Goal: Transaction & Acquisition: Purchase product/service

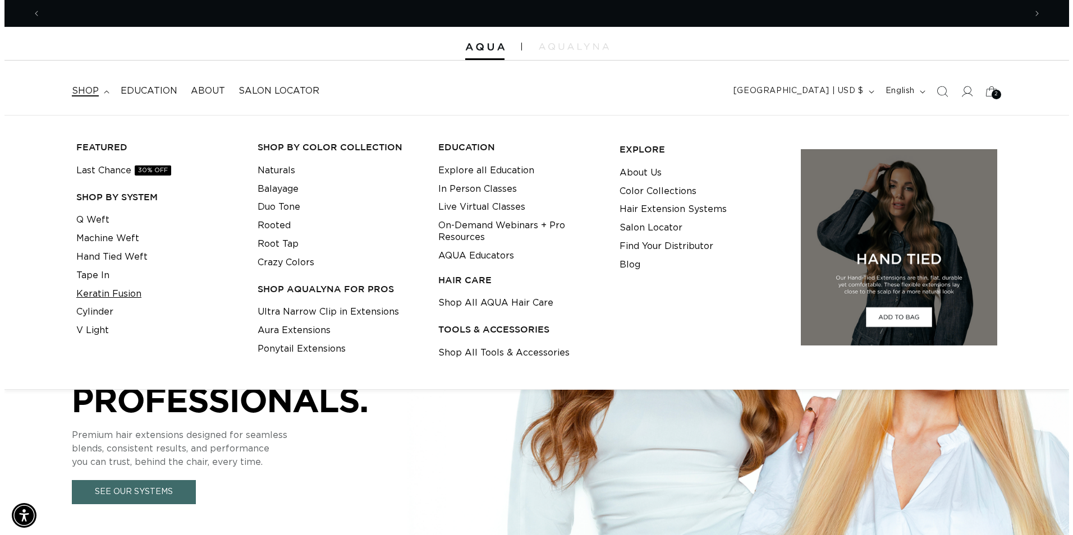
scroll to position [0, 1969]
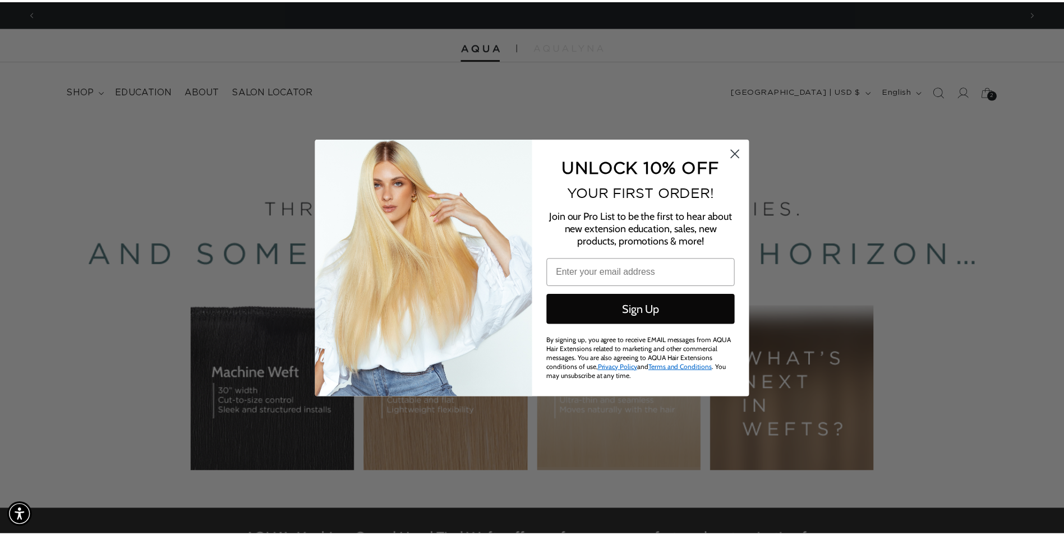
scroll to position [0, 0]
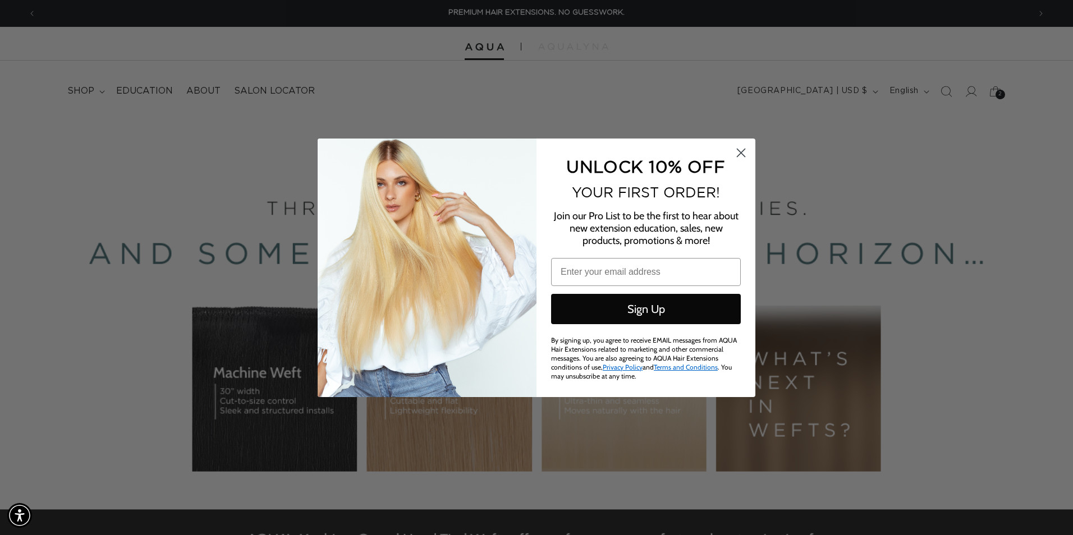
click at [742, 153] on circle "Close dialog" at bounding box center [741, 152] width 19 height 19
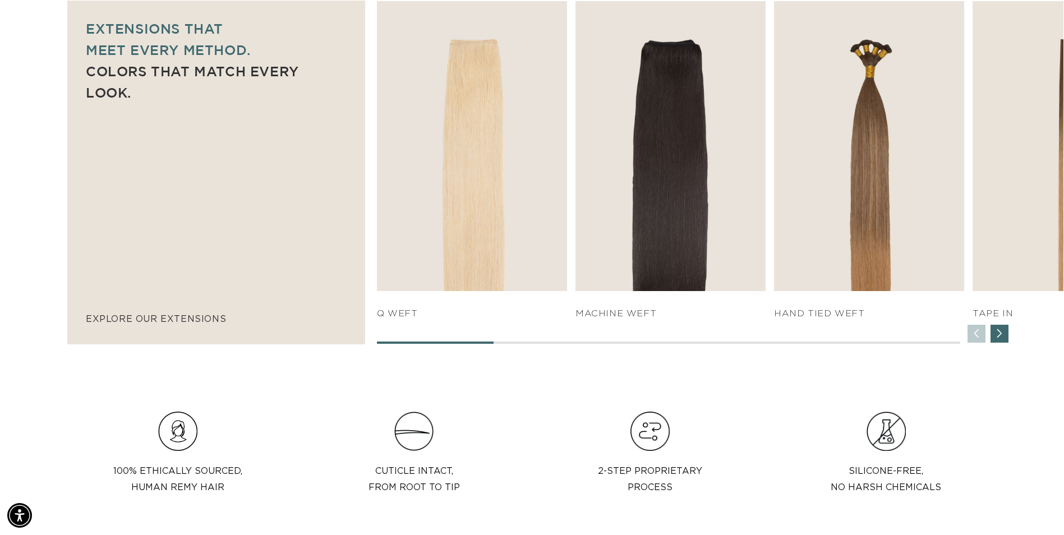
click at [1009, 339] on div "Next slide" at bounding box center [1000, 334] width 18 height 18
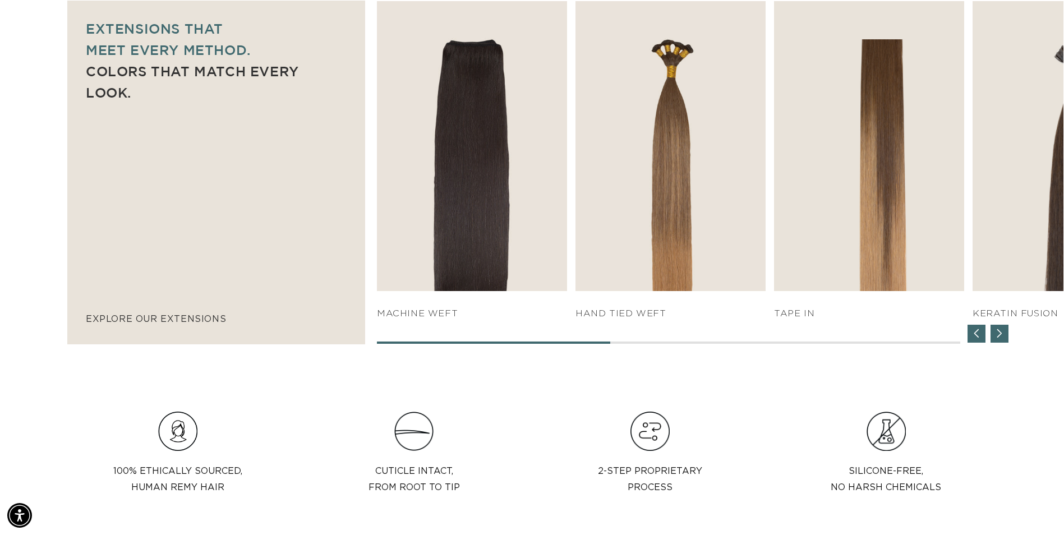
click at [1009, 339] on div "Next slide" at bounding box center [1000, 334] width 18 height 18
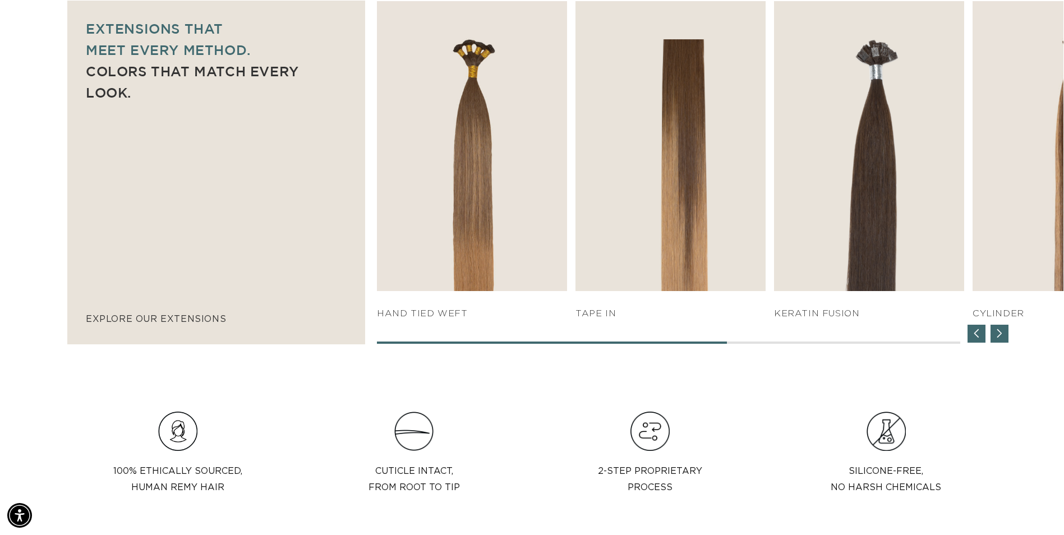
click at [1009, 339] on div "Next slide" at bounding box center [1000, 334] width 18 height 18
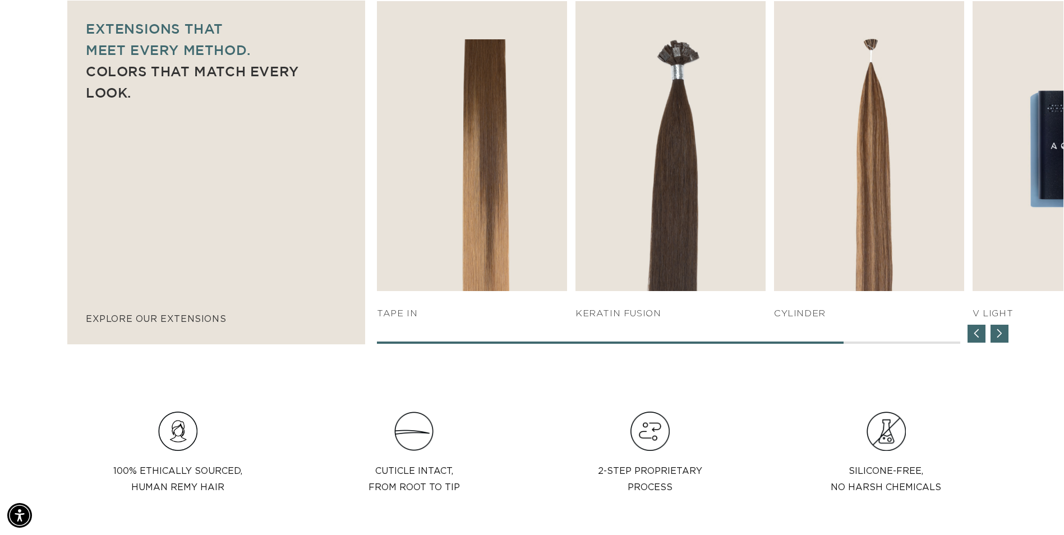
click at [1009, 339] on div "Next slide" at bounding box center [1000, 334] width 18 height 18
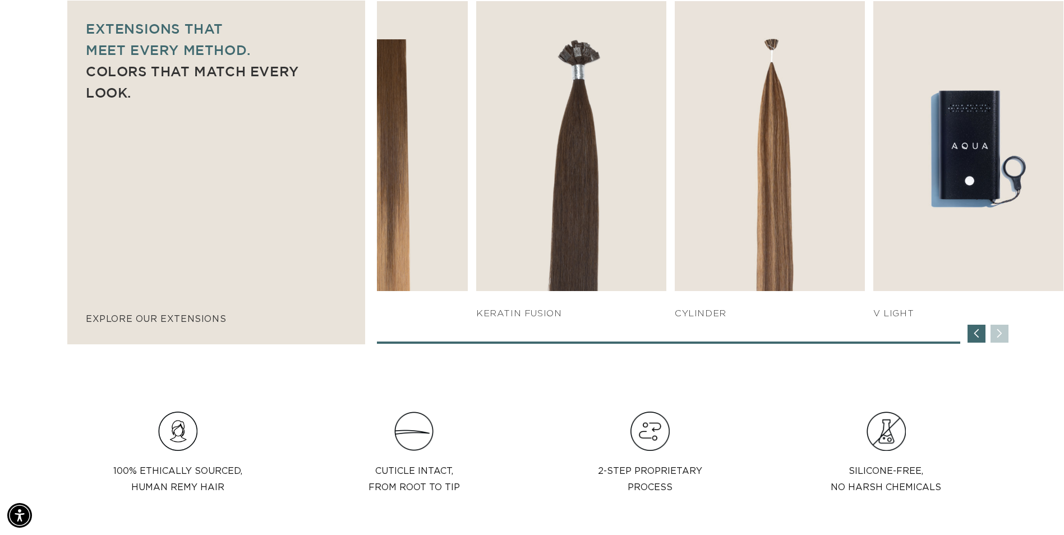
scroll to position [0, 985]
click at [1009, 339] on div "SHOP NOW q weft SHOP NOW Machine Weft SHOP NOW" at bounding box center [720, 172] width 687 height 343
click at [968, 339] on div "Previous slide" at bounding box center [977, 334] width 18 height 18
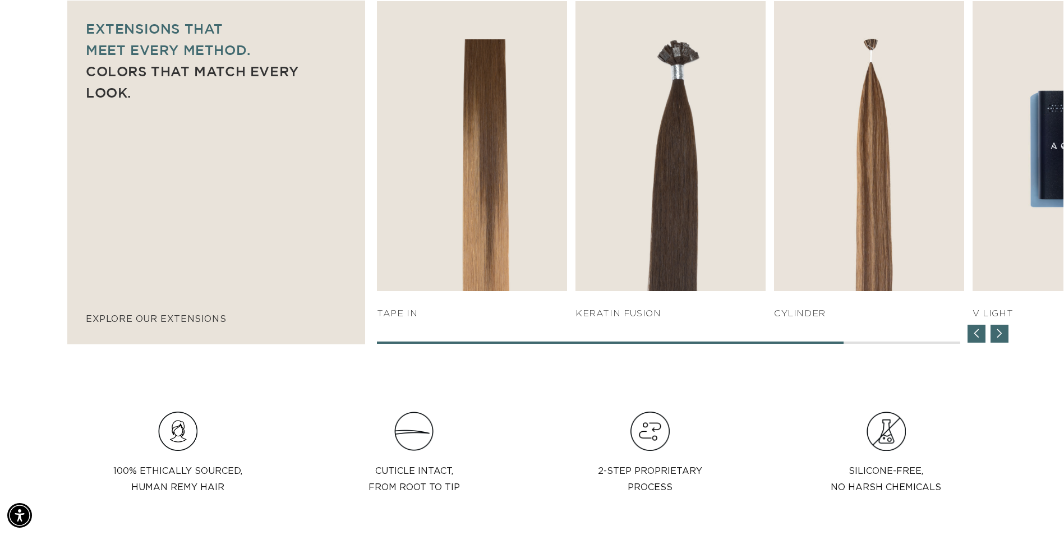
scroll to position [0, 1969]
click at [968, 339] on div "Previous slide" at bounding box center [977, 334] width 18 height 18
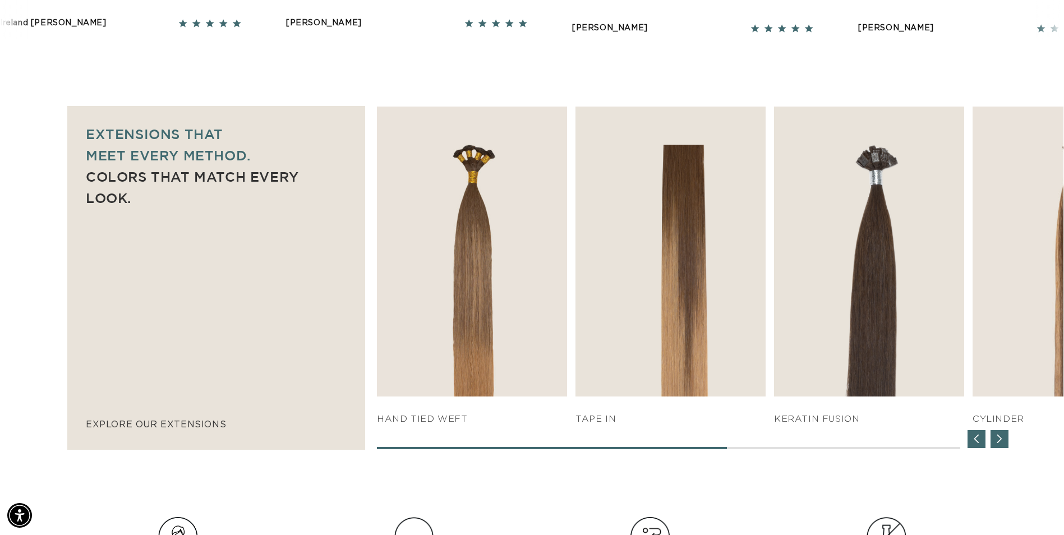
scroll to position [673, 0]
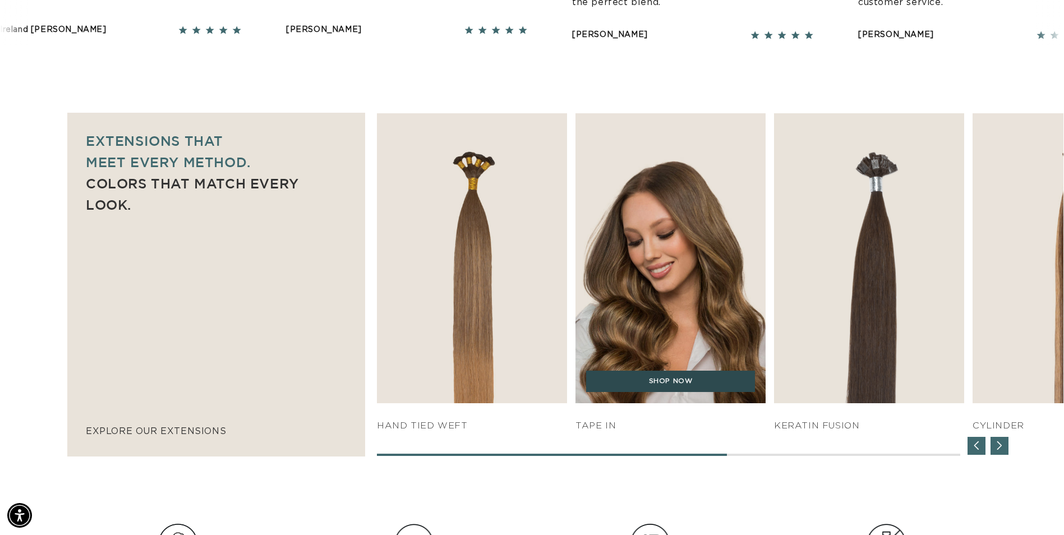
click at [627, 384] on link "SHOP NOW" at bounding box center [670, 381] width 169 height 21
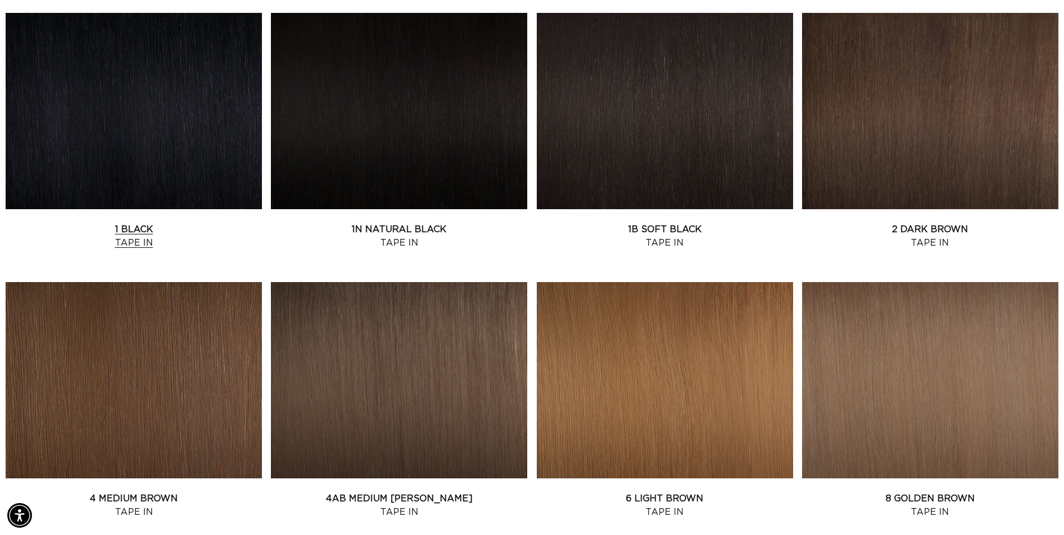
scroll to position [0, 985]
click at [109, 223] on link "1 Black Tape In" at bounding box center [134, 236] width 256 height 27
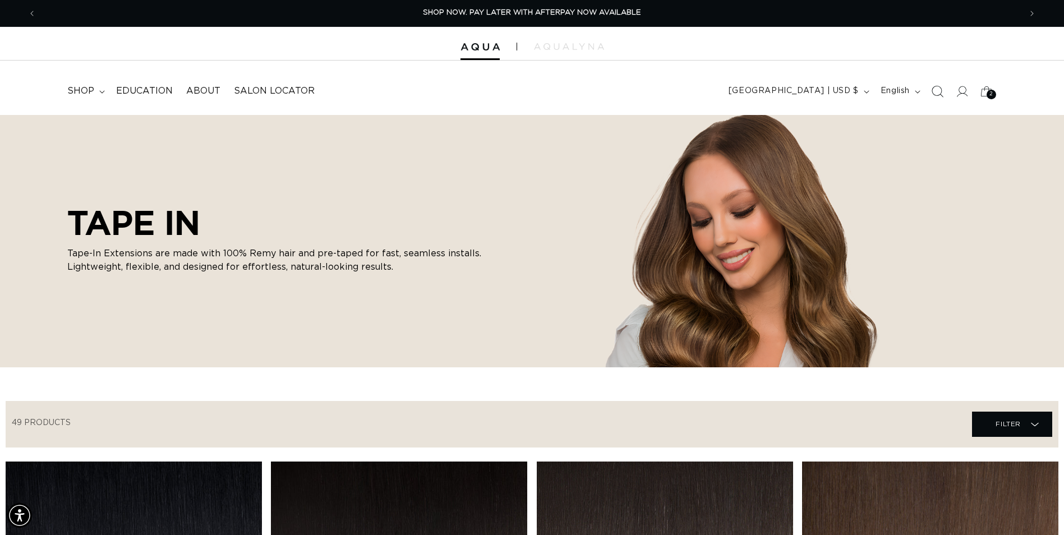
click at [946, 100] on span "Search" at bounding box center [937, 91] width 25 height 25
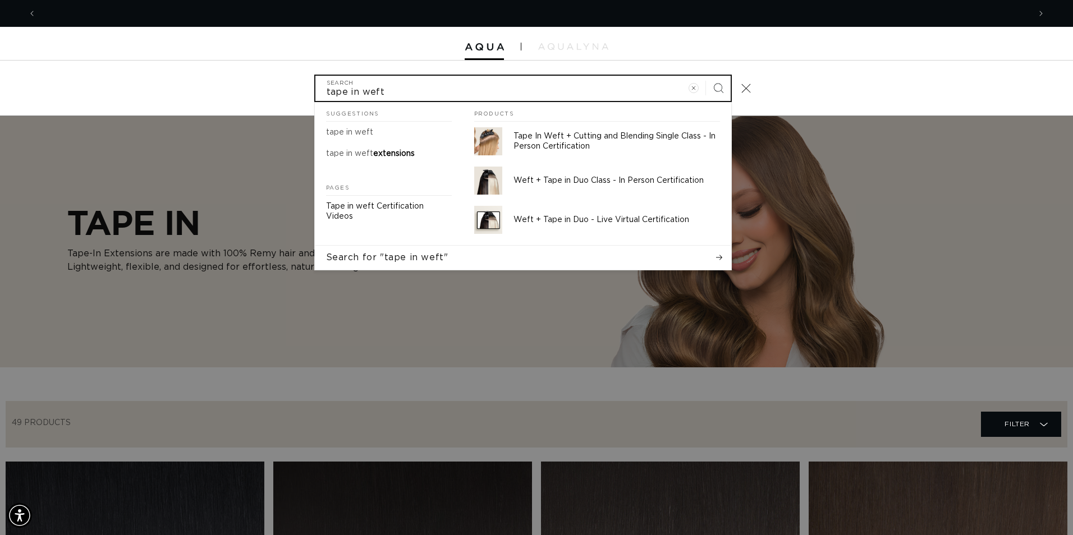
scroll to position [0, 993]
type input "tape in weft"
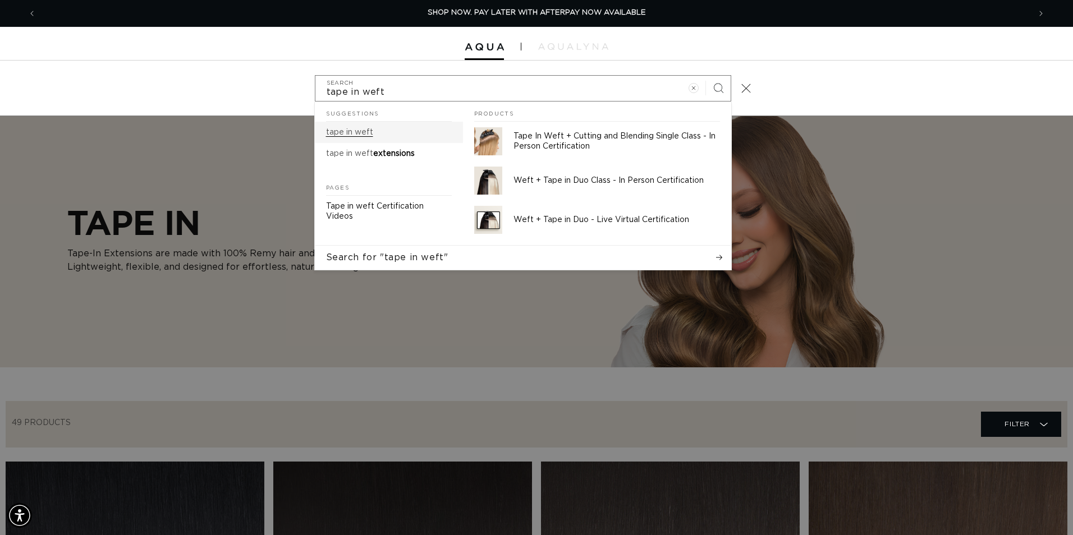
click at [380, 128] on link "tape in weft" at bounding box center [389, 132] width 148 height 21
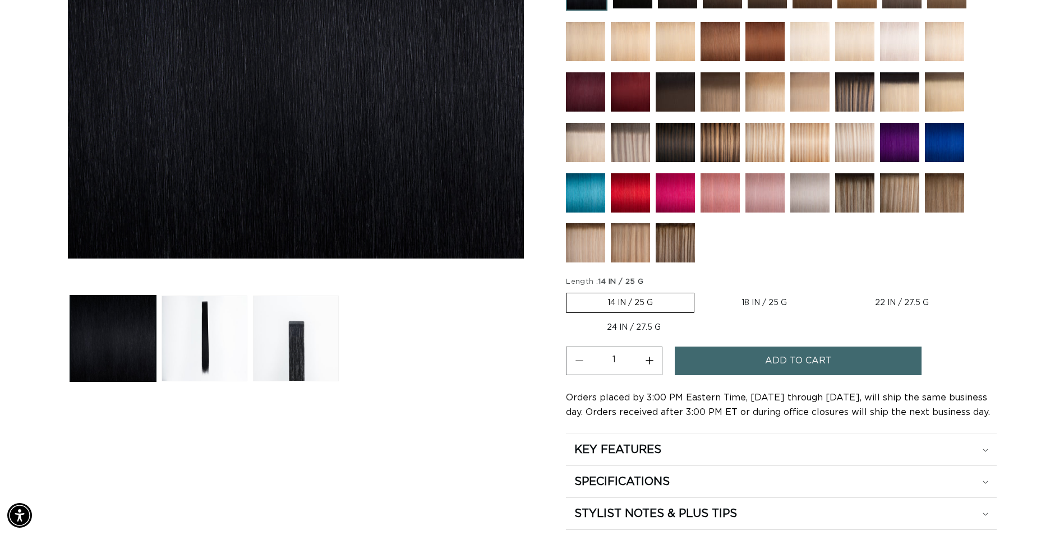
scroll to position [0, 1969]
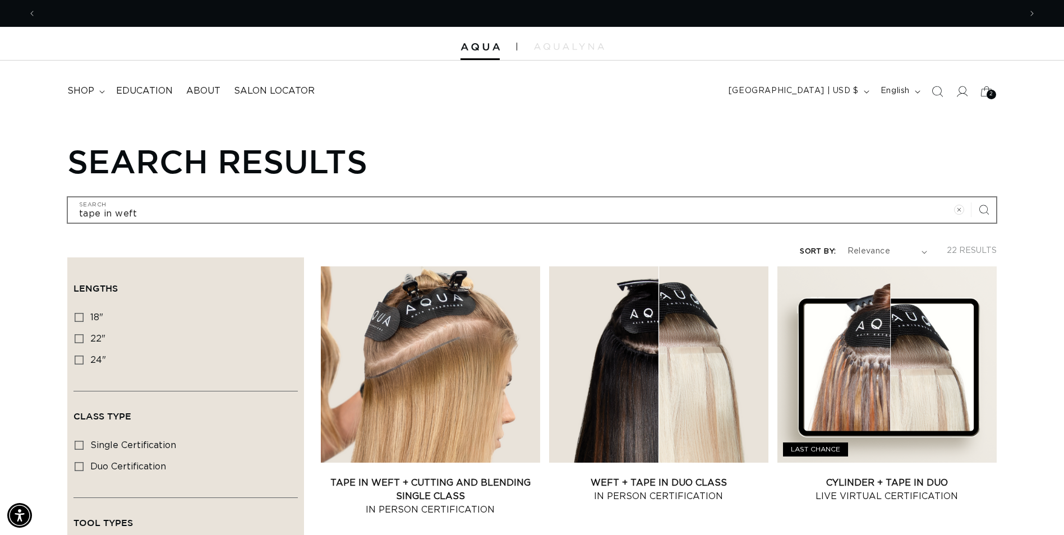
scroll to position [0, 1969]
click at [100, 94] on summary "shop" at bounding box center [85, 91] width 49 height 25
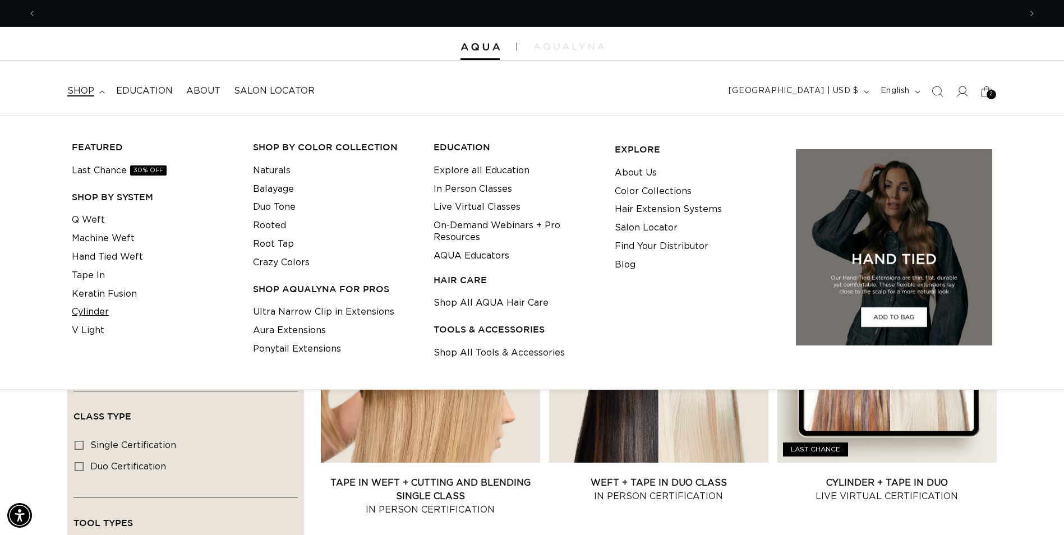
scroll to position [0, 985]
click at [97, 331] on link "V Light" at bounding box center [88, 331] width 33 height 19
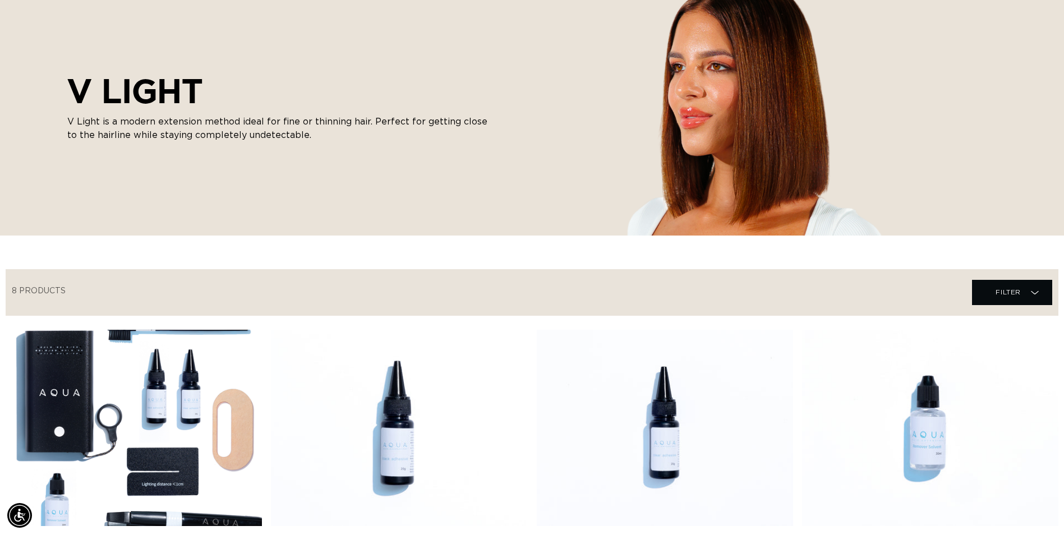
scroll to position [224, 0]
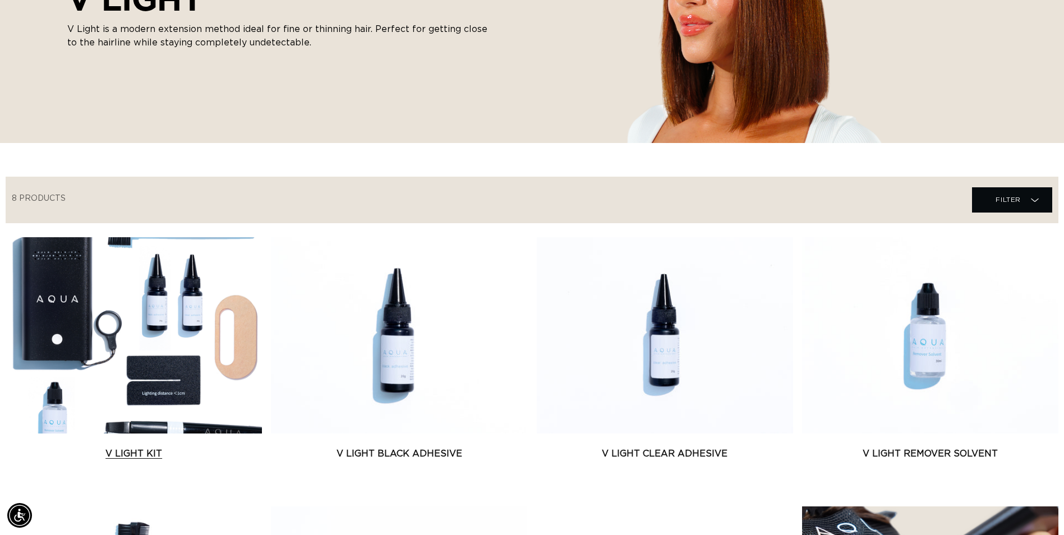
click at [105, 447] on link "V Light Kit" at bounding box center [134, 453] width 256 height 13
